Goal: Task Accomplishment & Management: Manage account settings

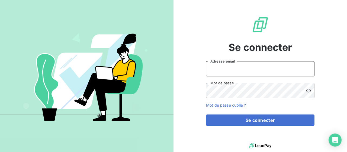
type input "[EMAIL_ADDRESS][DOMAIN_NAME]"
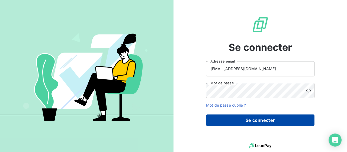
click at [262, 119] on button "Se connecter" at bounding box center [260, 119] width 109 height 11
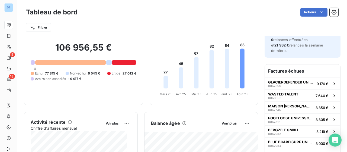
scroll to position [28, 0]
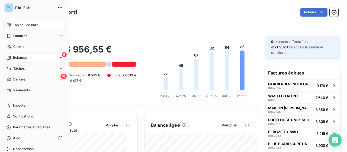
click at [18, 54] on div "5 Relances" at bounding box center [34, 57] width 61 height 9
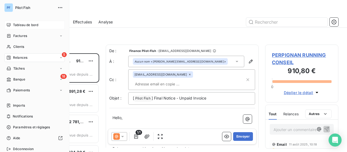
click at [30, 28] on div "Tableau de bord" at bounding box center [34, 25] width 61 height 9
